Goal: Task Accomplishment & Management: Use online tool/utility

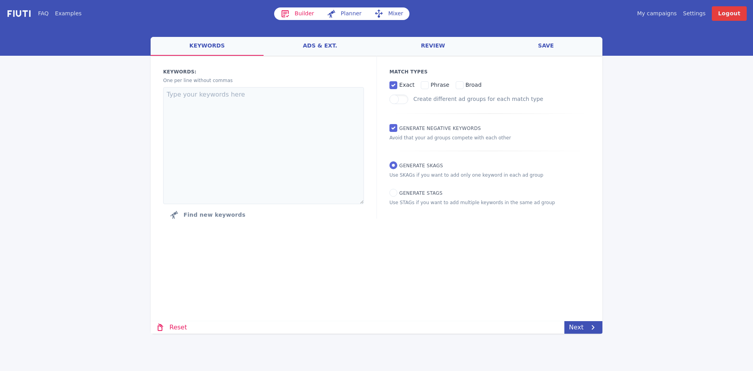
click at [321, 44] on link "ads & ext." at bounding box center [320, 46] width 113 height 19
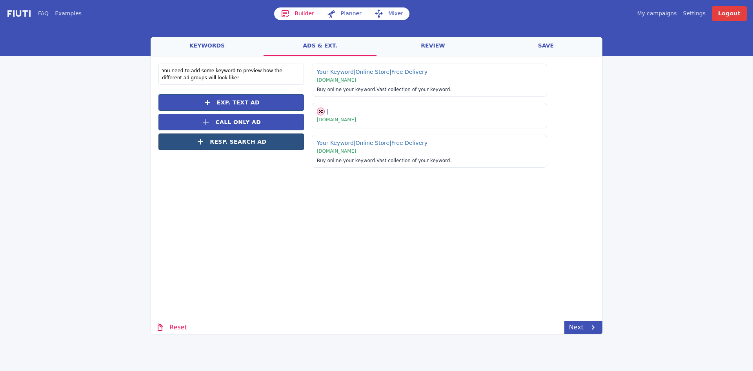
click at [266, 143] on button "Resp. Search Ad" at bounding box center [232, 141] width 146 height 16
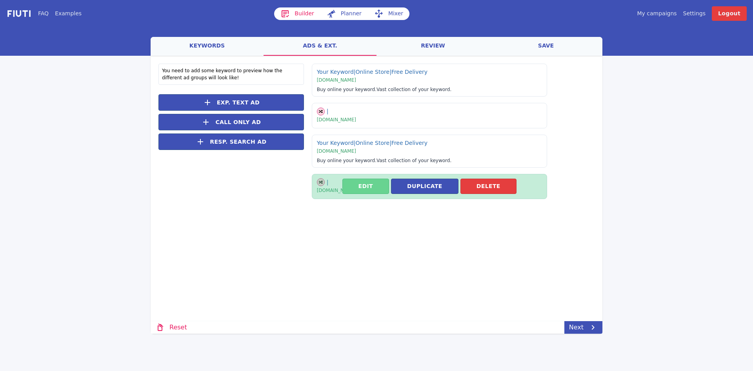
click at [375, 185] on button "Edit" at bounding box center [366, 186] width 47 height 15
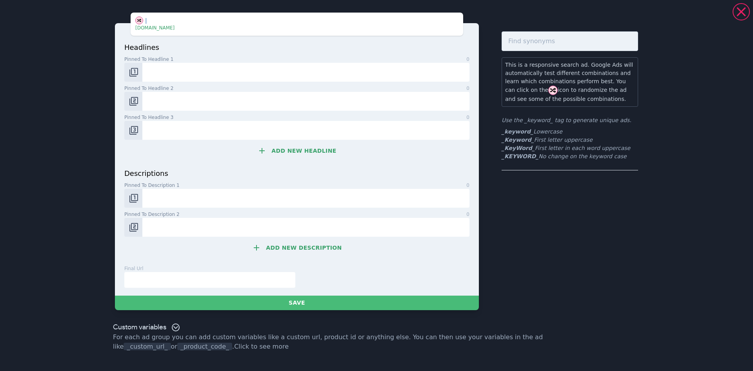
click at [512, 244] on div "This is a responsive search ad. Google Ads will automatically test different co…" at bounding box center [570, 170] width 137 height 279
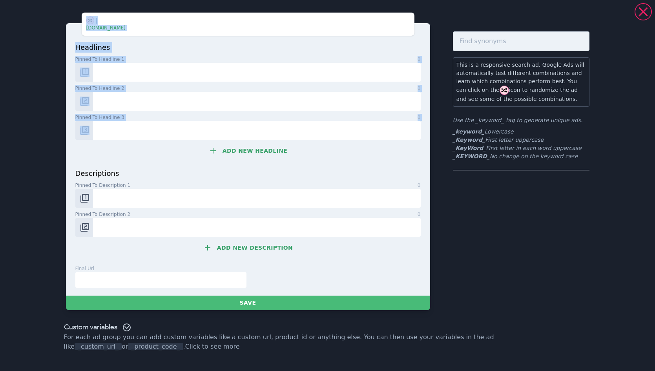
drag, startPoint x: 35, startPoint y: 4, endPoint x: 327, endPoint y: 138, distance: 321.1
click at [327, 138] on div "| | | www.example.com headlines Pinned to headline 1 0 Pinned to headline 2 0 P…" at bounding box center [327, 185] width 655 height 371
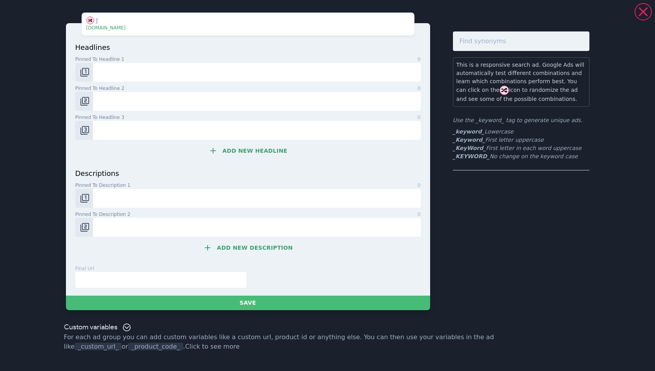
click at [390, 163] on div "headlines Pinned to headline 1 0 Pinned to headline 2 0 Pinned to headline 3 0 …" at bounding box center [247, 105] width 345 height 126
drag, startPoint x: 565, startPoint y: 148, endPoint x: 451, endPoint y: 148, distance: 113.8
click at [451, 148] on div "| | | www.example.com headlines Pinned to headline 1 0 Pinned to headline 2 0 P…" at bounding box center [327, 161] width 565 height 316
copy li "_KeyWord_ First letter in each word uppercase"
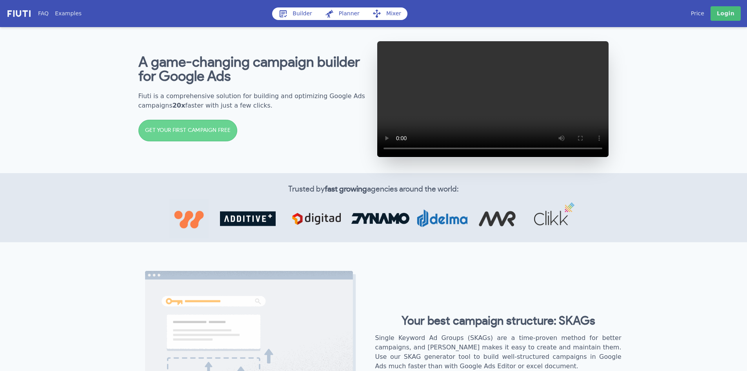
click at [306, 14] on link "Builder" at bounding box center [295, 13] width 46 height 13
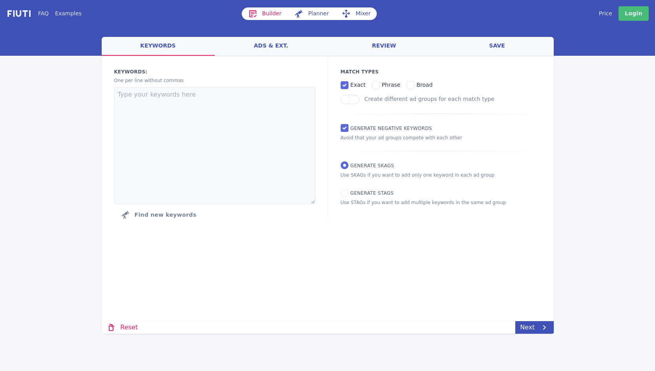
drag, startPoint x: 88, startPoint y: 15, endPoint x: 315, endPoint y: 242, distance: 321.0
click at [315, 242] on div "FAQ Examples Builder Planner Mixer My campaigns Price Settings Login Logout wel…" at bounding box center [327, 167] width 655 height 334
click at [290, 255] on div "Loading... Loading Keywords: Ad groups: One per line without commas Find new ke…" at bounding box center [328, 167] width 452 height 222
